Goal: Task Accomplishment & Management: Manage account settings

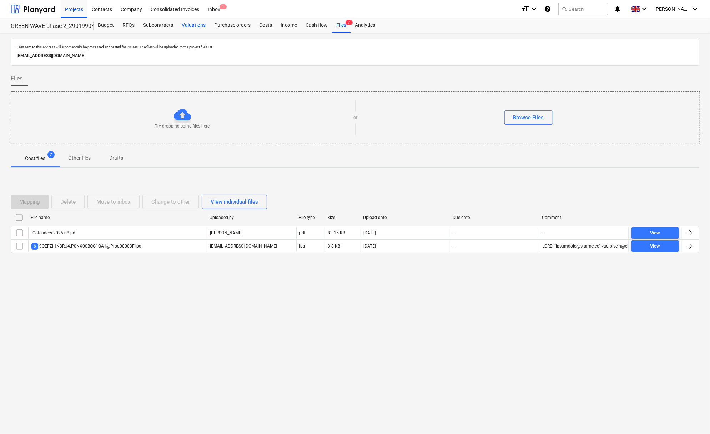
drag, startPoint x: 159, startPoint y: 25, endPoint x: 179, endPoint y: 24, distance: 20.4
click at [160, 25] on div "Subcontracts" at bounding box center [158, 25] width 39 height 14
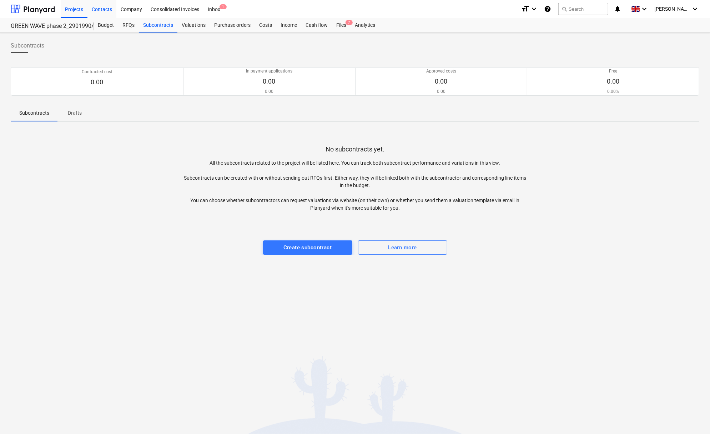
click at [98, 10] on div "Contacts" at bounding box center [101, 9] width 29 height 18
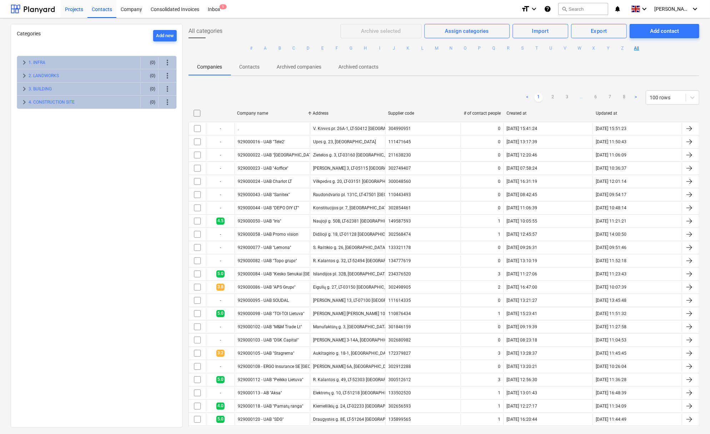
drag, startPoint x: 76, startPoint y: 10, endPoint x: 72, endPoint y: 10, distance: 3.9
click at [76, 10] on div "Projects" at bounding box center [74, 9] width 27 height 18
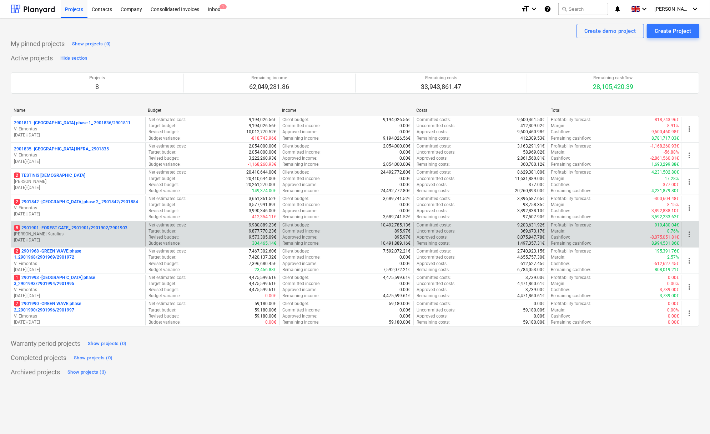
click at [79, 228] on p "8 2901901 - FOREST GATE_ 2901901/2901902/2901903" at bounding box center [70, 228] width 113 height 6
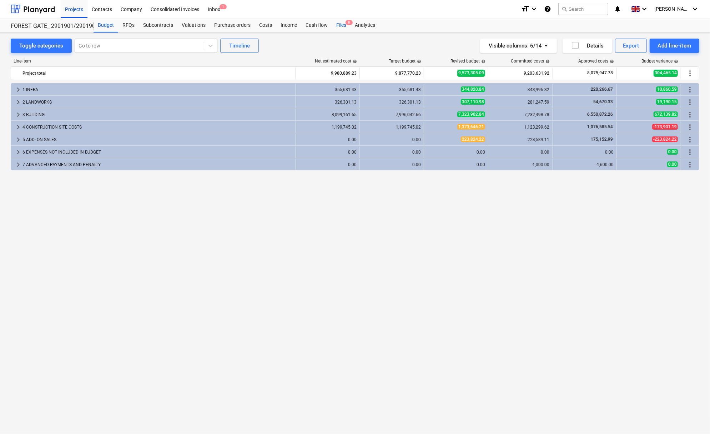
click at [341, 25] on div "Files 8" at bounding box center [341, 25] width 19 height 14
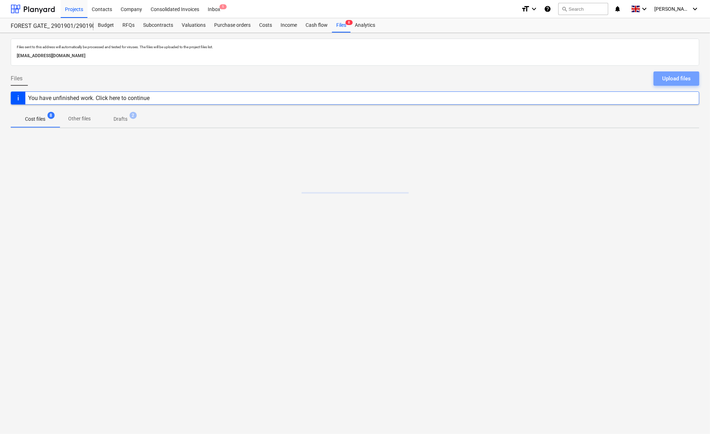
click at [671, 80] on div "Upload files" at bounding box center [676, 78] width 29 height 9
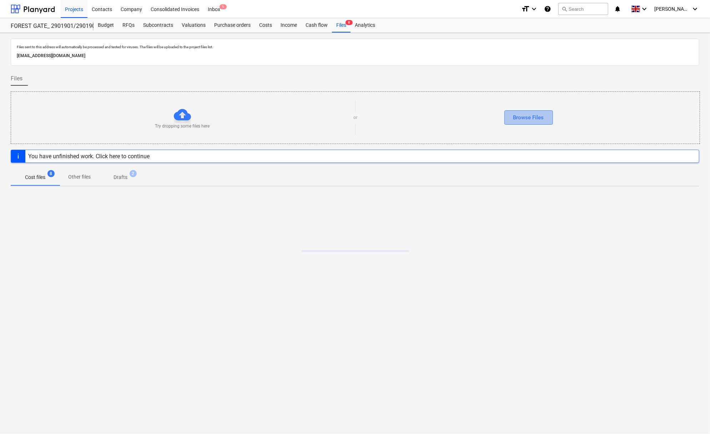
click at [525, 116] on div "Browse Files" at bounding box center [528, 117] width 31 height 9
